Goal: Task Accomplishment & Management: Manage account settings

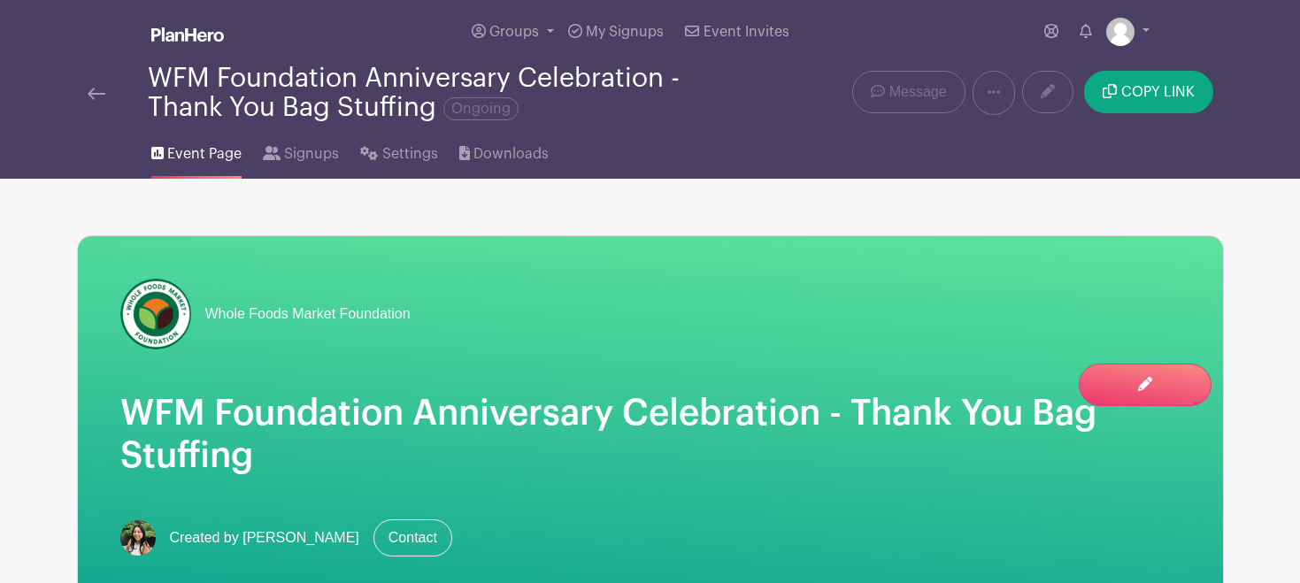
scroll to position [2881, 0]
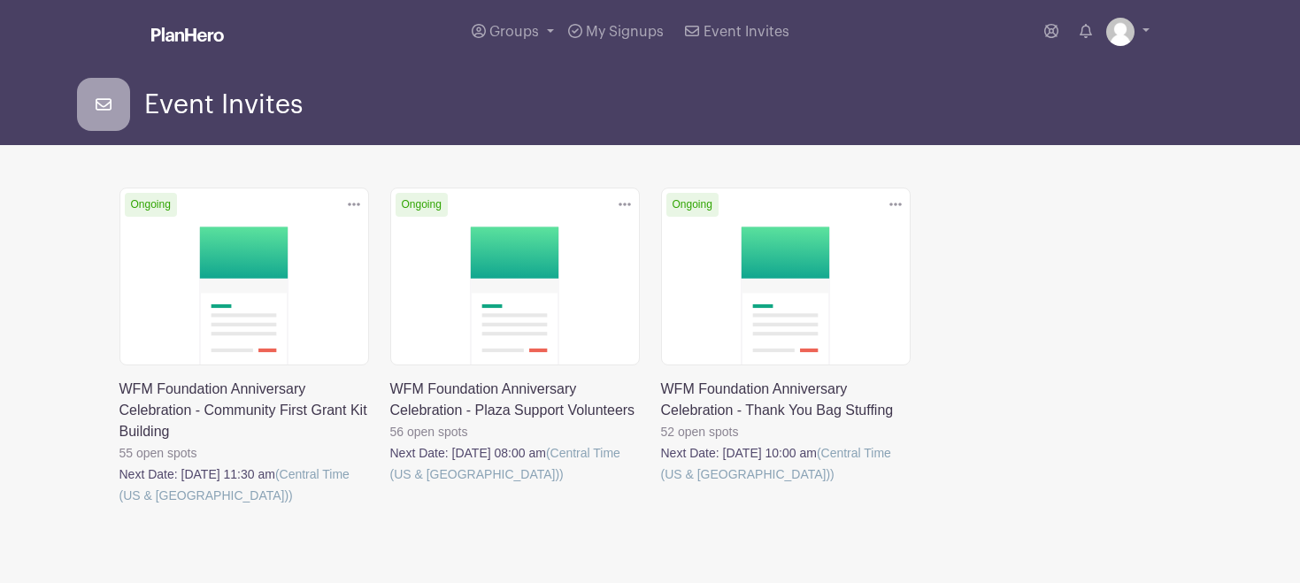
click at [661, 485] on link at bounding box center [661, 485] width 0 height 0
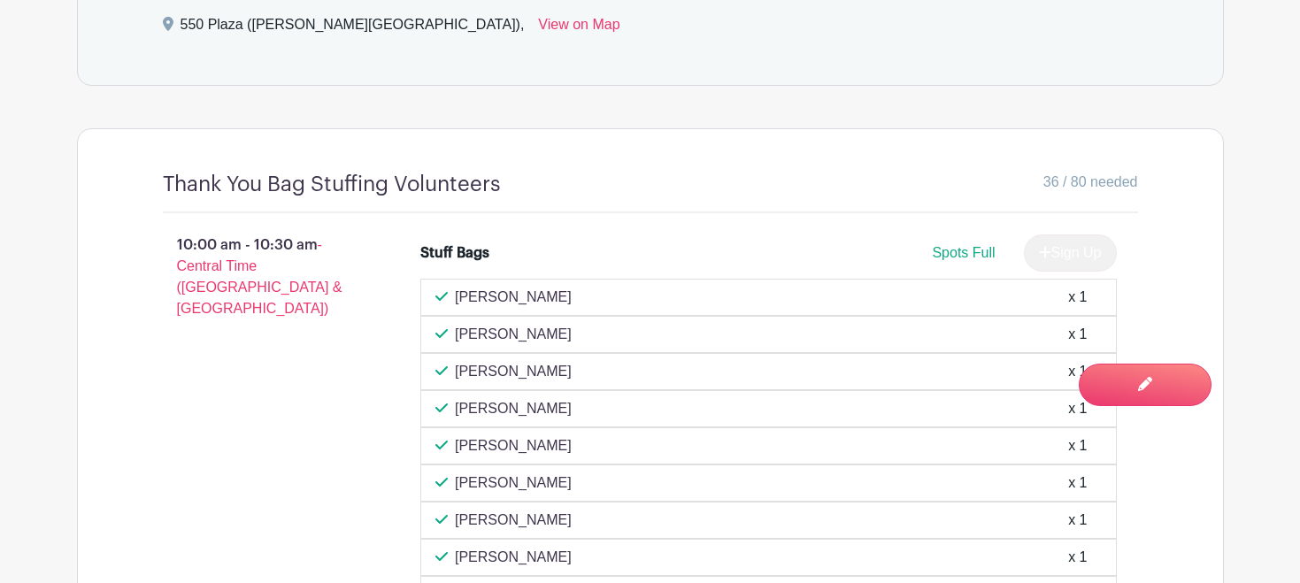
scroll to position [1041, 0]
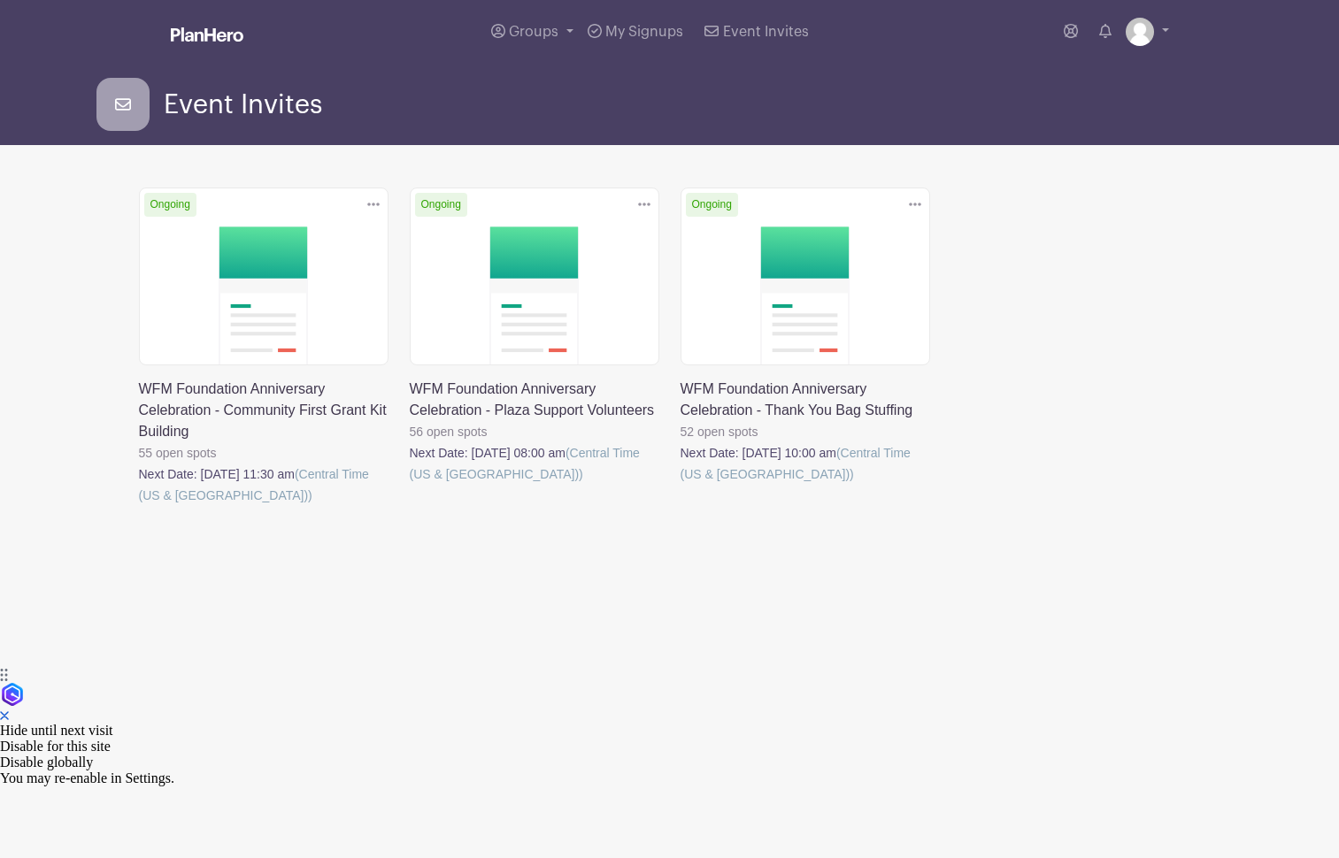
click at [410, 485] on link at bounding box center [410, 485] width 0 height 0
click at [139, 506] on link at bounding box center [139, 506] width 0 height 0
click at [410, 485] on link at bounding box center [410, 485] width 0 height 0
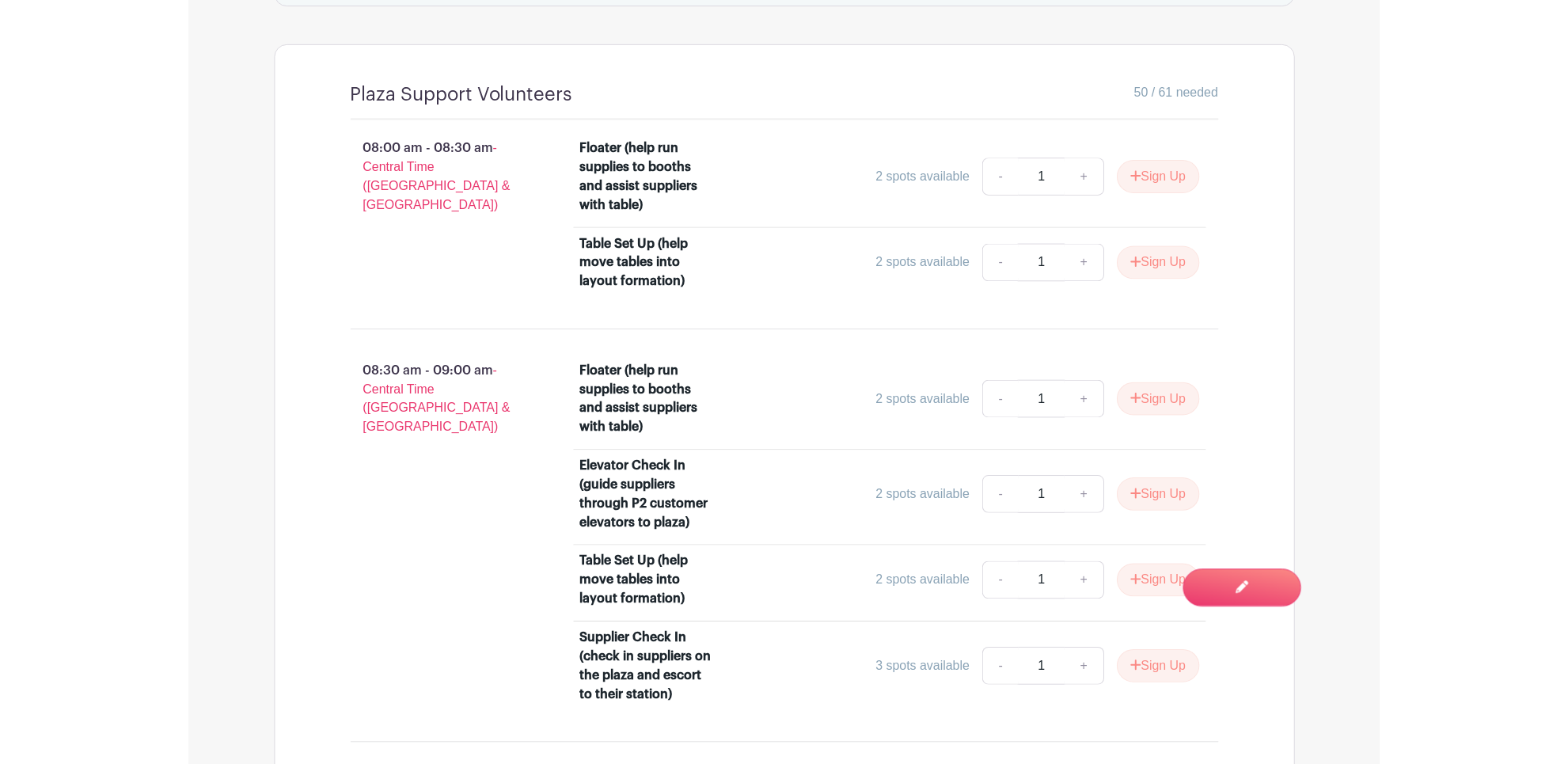
scroll to position [1038, 0]
